Goal: Task Accomplishment & Management: Manage account settings

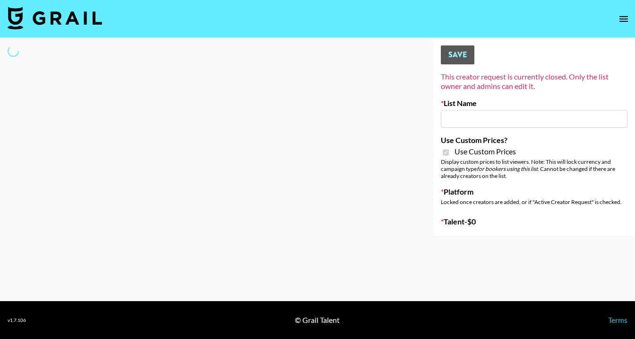
type input "[PERSON_NAME] AI"
checkbox input "true"
select select "Brand"
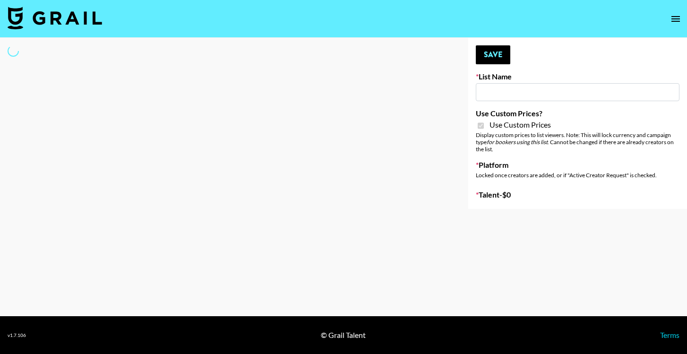
type input "Evry Jewels"
checkbox input "true"
select select "Brand"
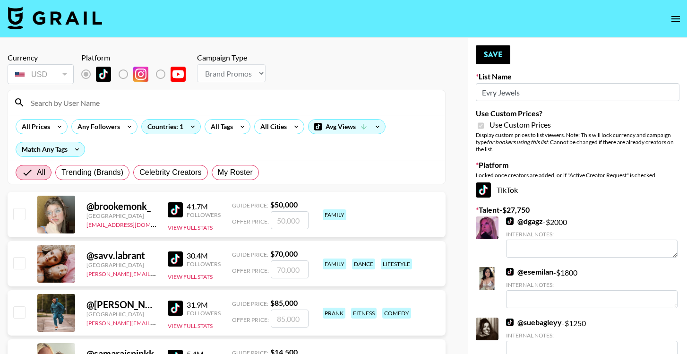
click at [117, 105] on input at bounding box center [232, 102] width 415 height 15
type input "nini"
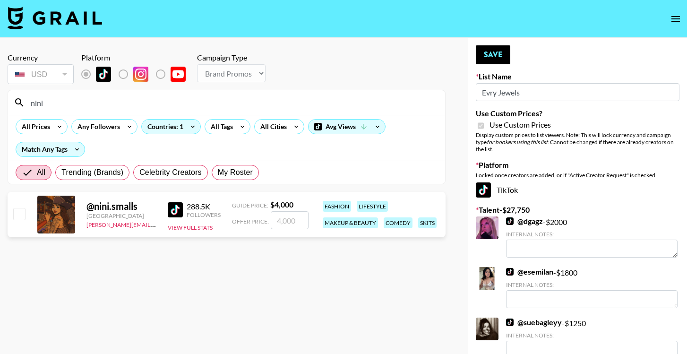
click at [20, 216] on input "checkbox" at bounding box center [18, 213] width 11 height 11
checkbox input "true"
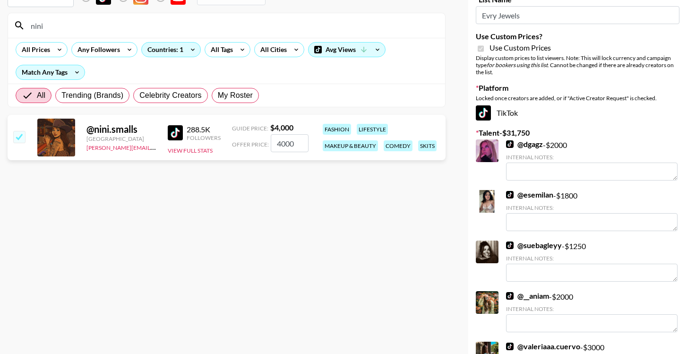
scroll to position [141, 0]
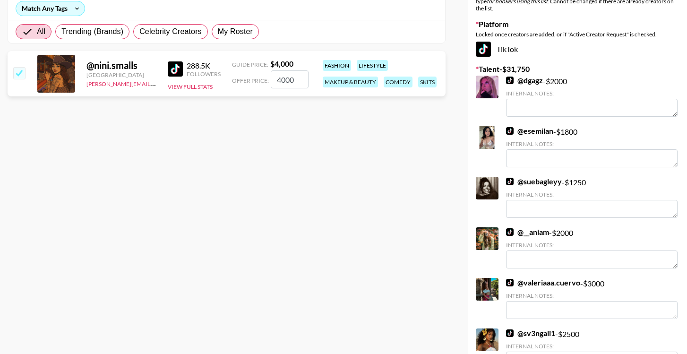
click at [283, 82] on input "4000" at bounding box center [290, 79] width 38 height 18
type input "2000"
click at [343, 128] on section "Currency USD USD ​ Platform Campaign Type Choose Type... Song Promos Brand Prom…" at bounding box center [227, 43] width 438 height 278
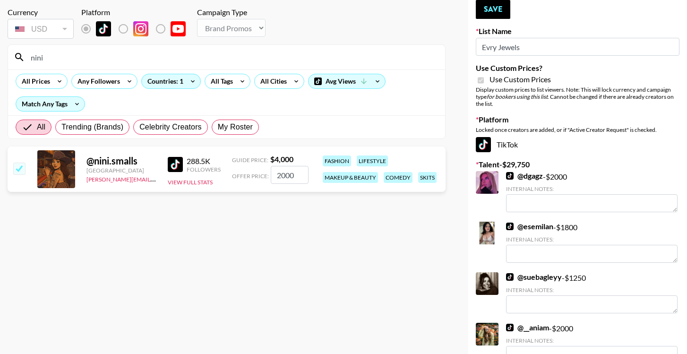
scroll to position [43, 0]
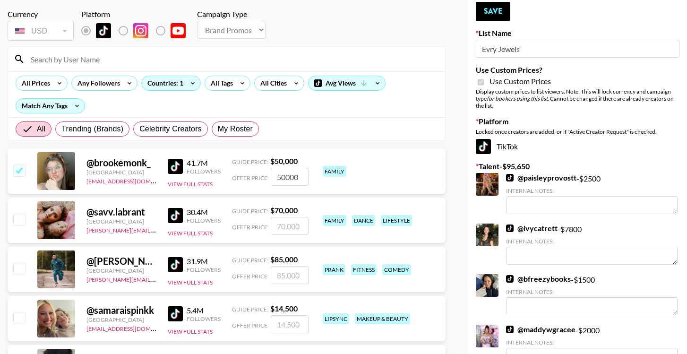
click at [20, 175] on input "checkbox" at bounding box center [18, 170] width 11 height 11
checkbox input "false"
click at [129, 66] on input at bounding box center [232, 59] width 415 height 15
type input "nini"
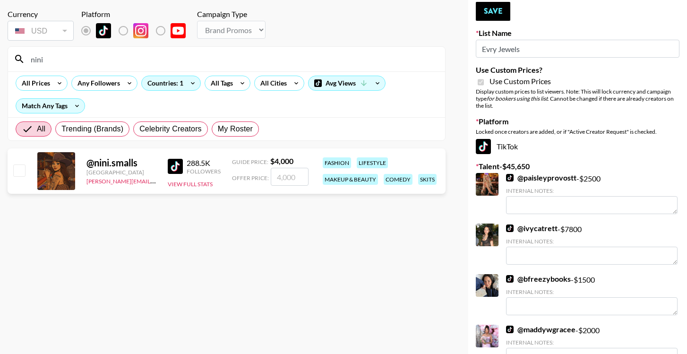
click at [294, 178] on input "number" at bounding box center [290, 177] width 38 height 18
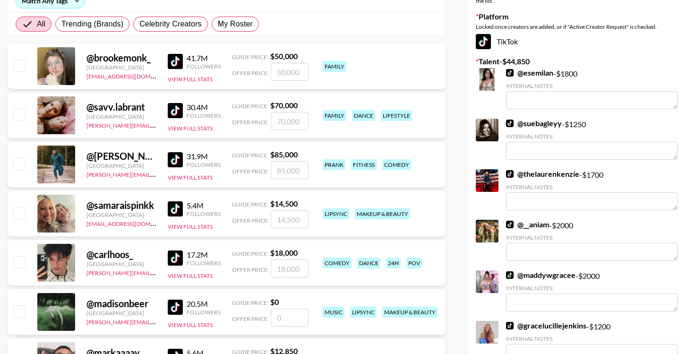
scroll to position [152, 0]
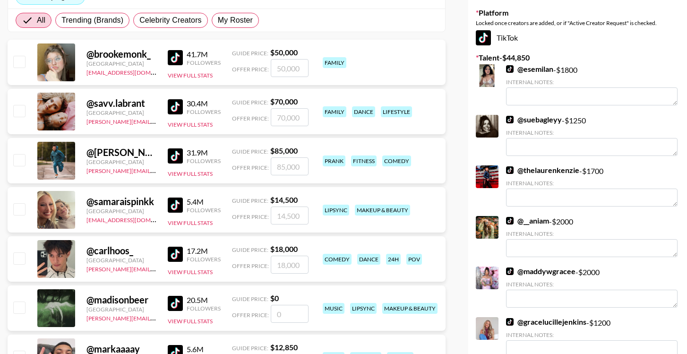
click at [539, 220] on link "@ __aniam" at bounding box center [527, 220] width 43 height 9
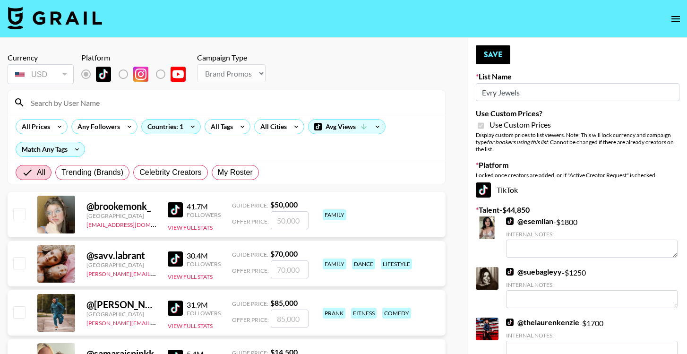
click at [203, 111] on div at bounding box center [226, 102] width 437 height 25
click at [199, 107] on input at bounding box center [232, 102] width 415 height 15
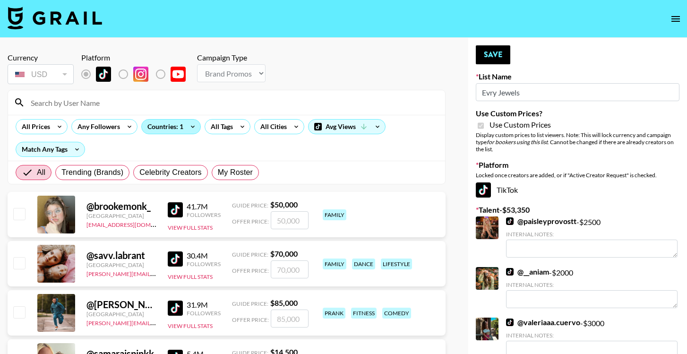
type input "nini"
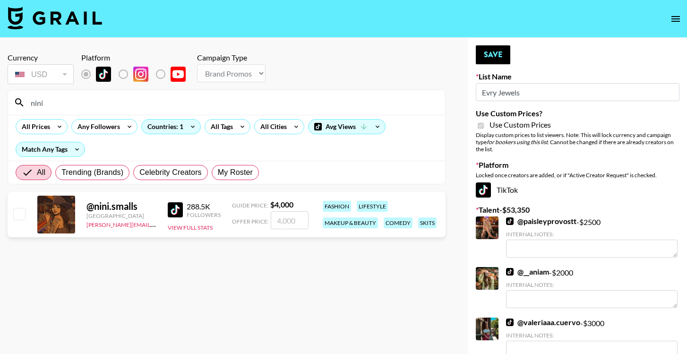
click at [296, 221] on input "number" at bounding box center [290, 220] width 38 height 18
checkbox input "true"
type input "2000"
click at [499, 60] on button "Save" at bounding box center [493, 54] width 35 height 19
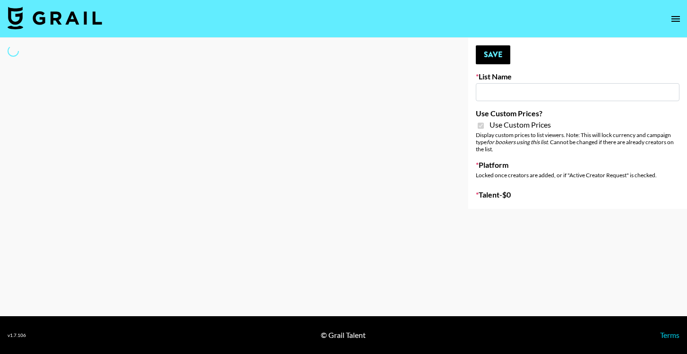
type input "SLG Strategy Game"
checkbox input "true"
select select "Brand"
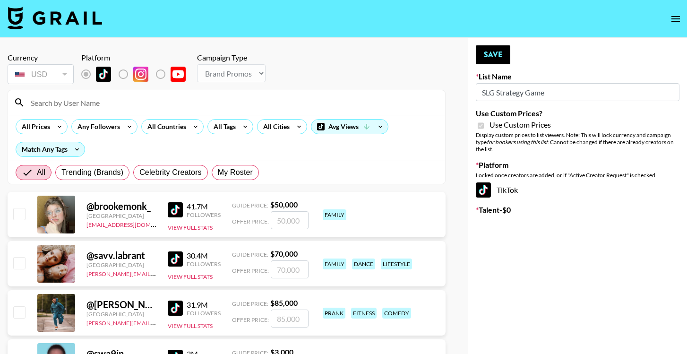
click at [112, 105] on input at bounding box center [232, 102] width 415 height 15
type input "yony"
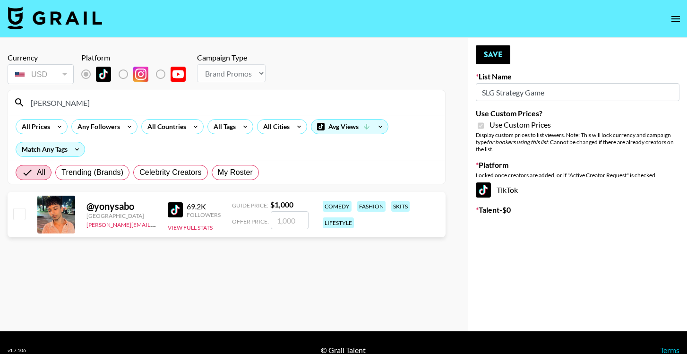
click at [286, 224] on input "number" at bounding box center [290, 220] width 38 height 18
checkbox input "true"
type input "10"
checkbox input "true"
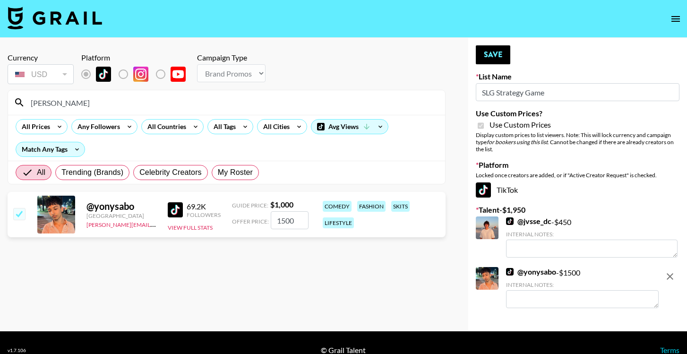
click at [292, 224] on input "1500" at bounding box center [290, 220] width 38 height 18
type input "1"
checkbox input "false"
click at [530, 224] on link "@ jvsse_dc" at bounding box center [528, 221] width 45 height 9
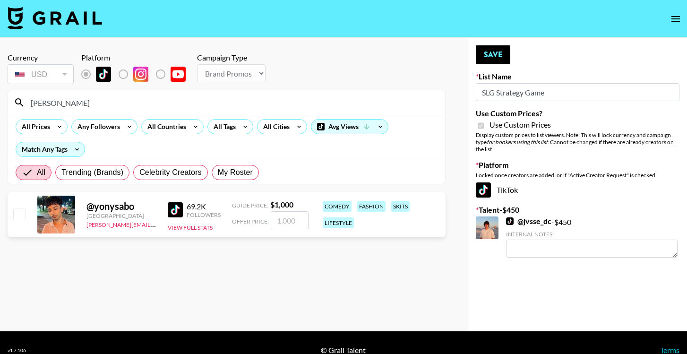
click at [294, 219] on input "number" at bounding box center [290, 220] width 38 height 18
checkbox input "true"
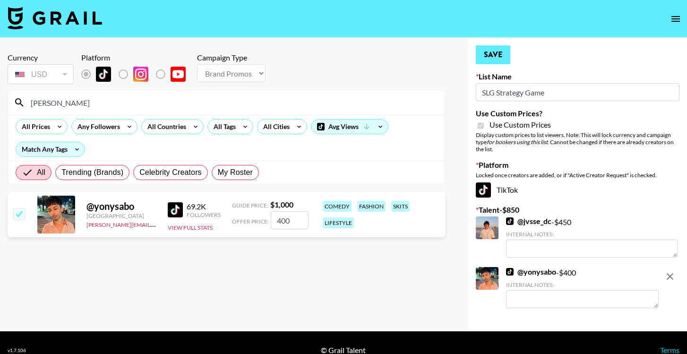
type input "400"
click at [495, 56] on button "Save" at bounding box center [493, 54] width 35 height 19
